Goal: Register for event/course

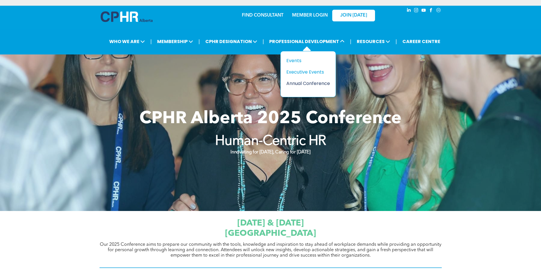
click at [315, 84] on div "Annual Conference" at bounding box center [306, 83] width 39 height 7
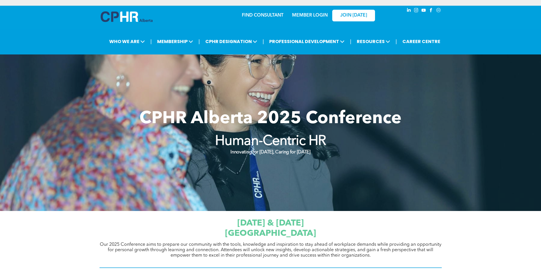
click at [309, 13] on link "MEMBER LOGIN" at bounding box center [310, 15] width 36 height 5
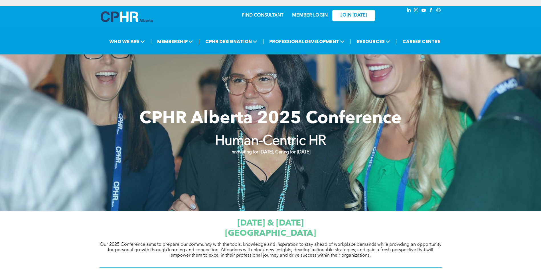
click at [313, 15] on link "MEMBER LOGIN" at bounding box center [310, 15] width 36 height 5
click at [289, 223] on span "[DATE] & [DATE]" at bounding box center [270, 223] width 67 height 9
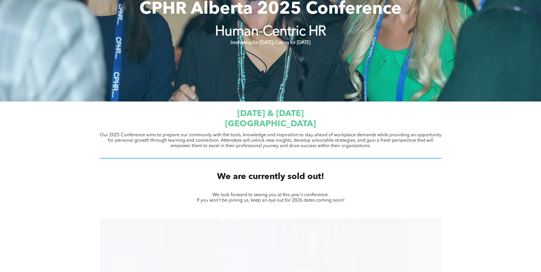
scroll to position [114, 0]
